Goal: Navigation & Orientation: Find specific page/section

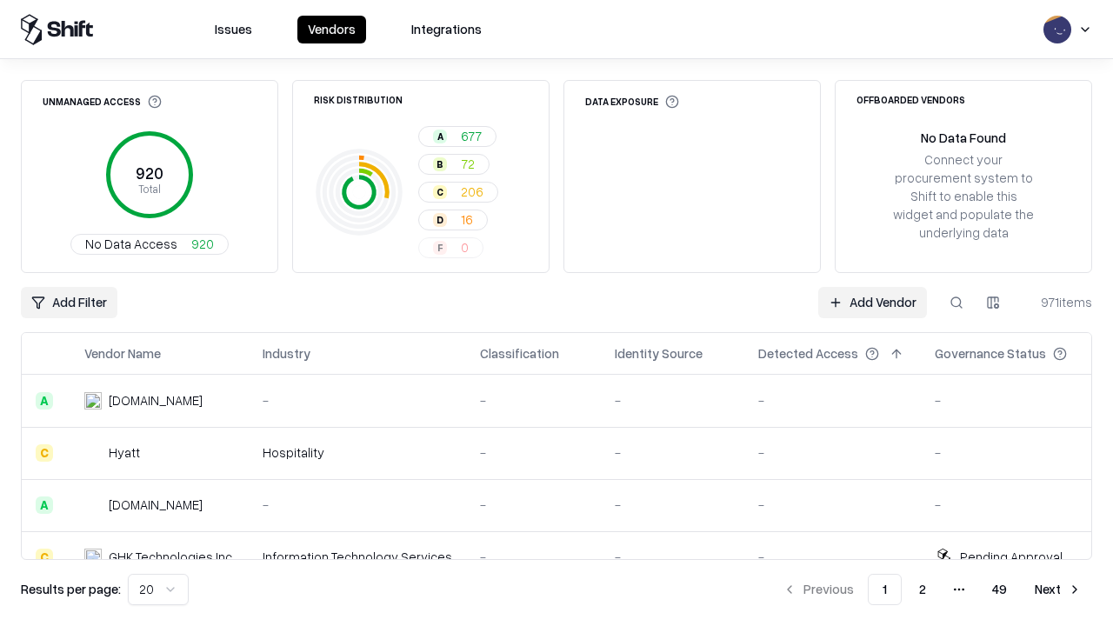
click at [158, 589] on html "Issues Vendors Integrations Unmanaged Access 920 Total No Data Access 920 Risk …" at bounding box center [556, 313] width 1113 height 626
click at [1058, 589] on button "Next" at bounding box center [1058, 589] width 68 height 31
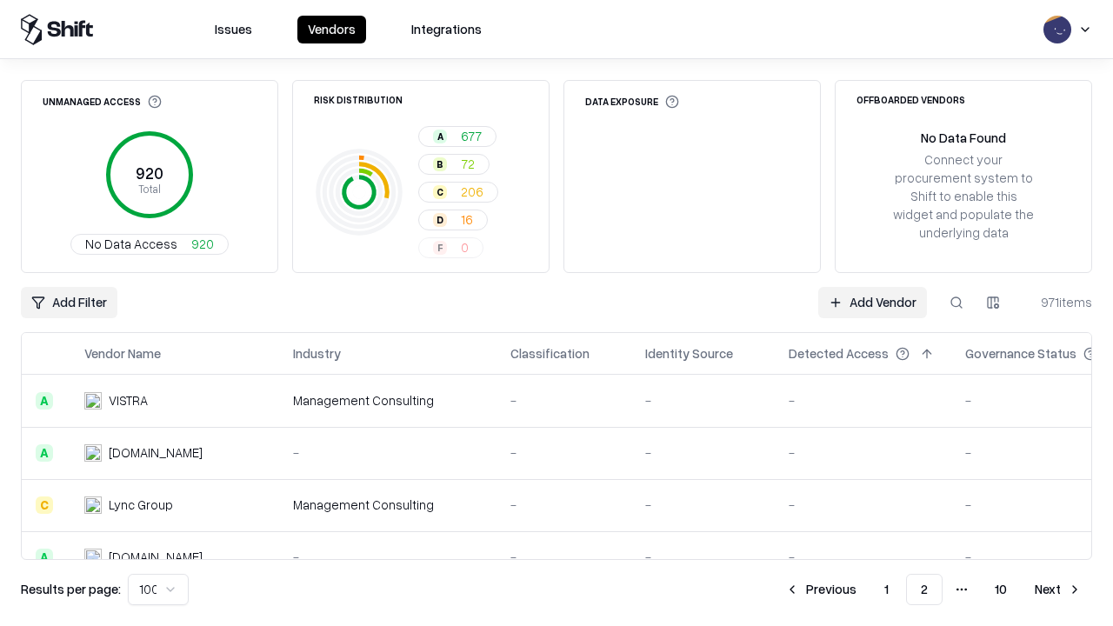
click at [1058, 589] on button "Next" at bounding box center [1058, 589] width 68 height 31
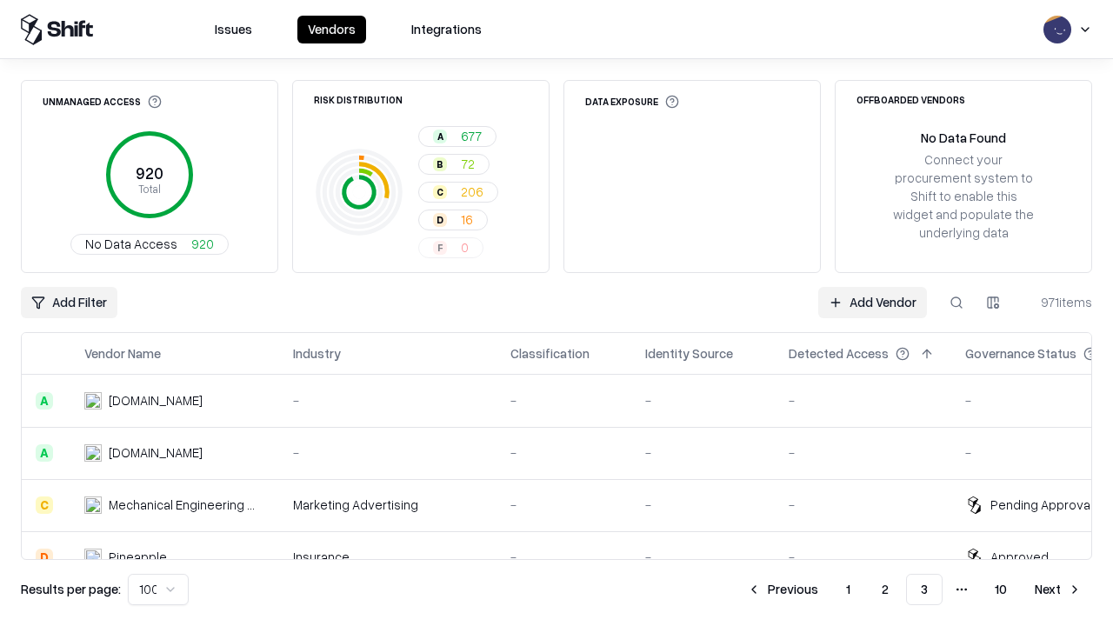
click at [1058, 589] on button "Next" at bounding box center [1058, 589] width 68 height 31
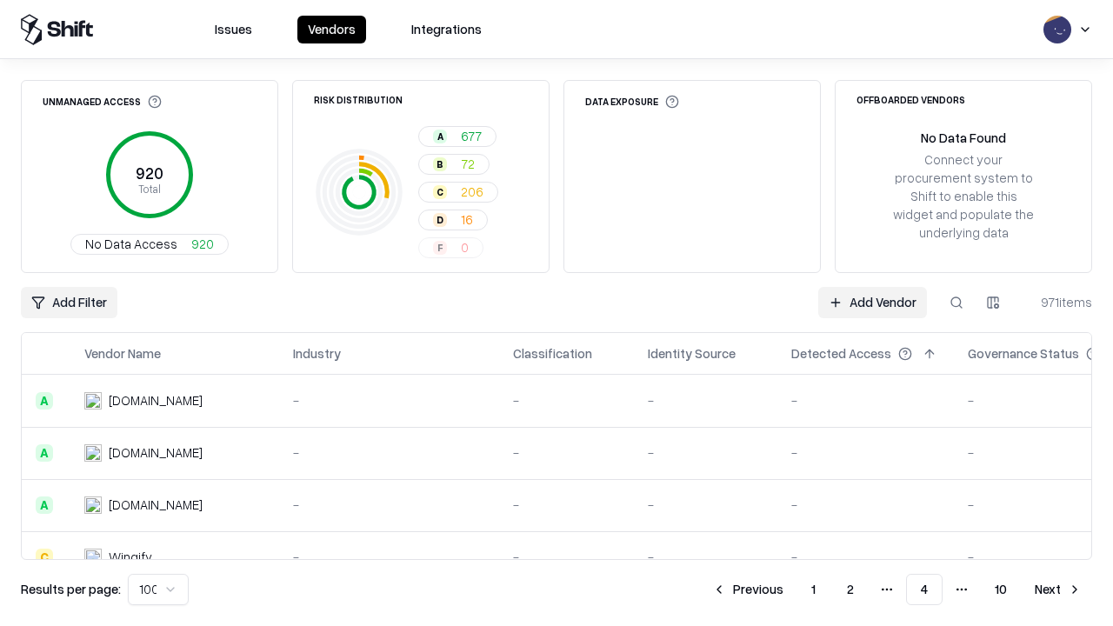
click at [1058, 589] on button "Next" at bounding box center [1058, 589] width 68 height 31
